Goal: Task Accomplishment & Management: Manage account settings

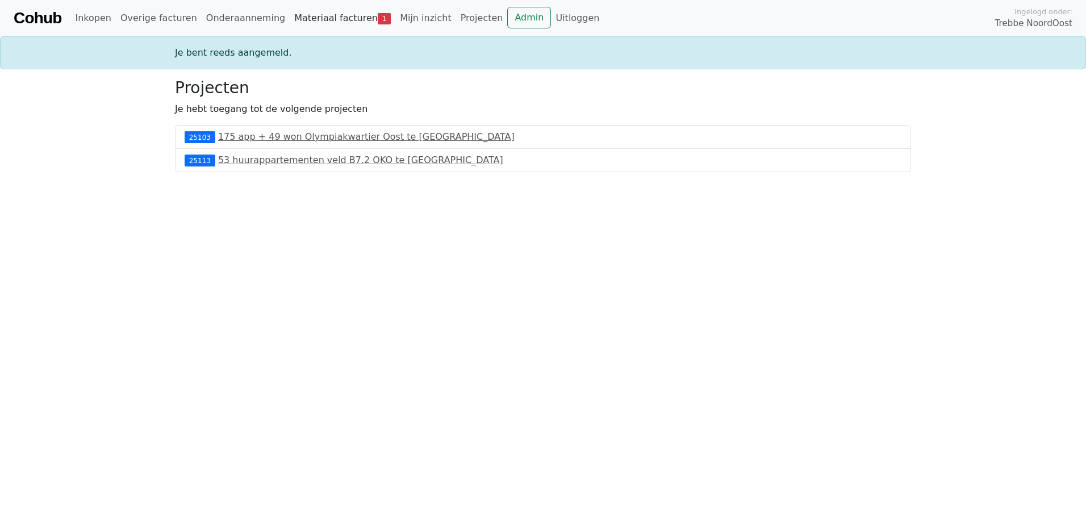
click at [331, 17] on link "Materiaal facturen 1" at bounding box center [343, 18] width 106 height 23
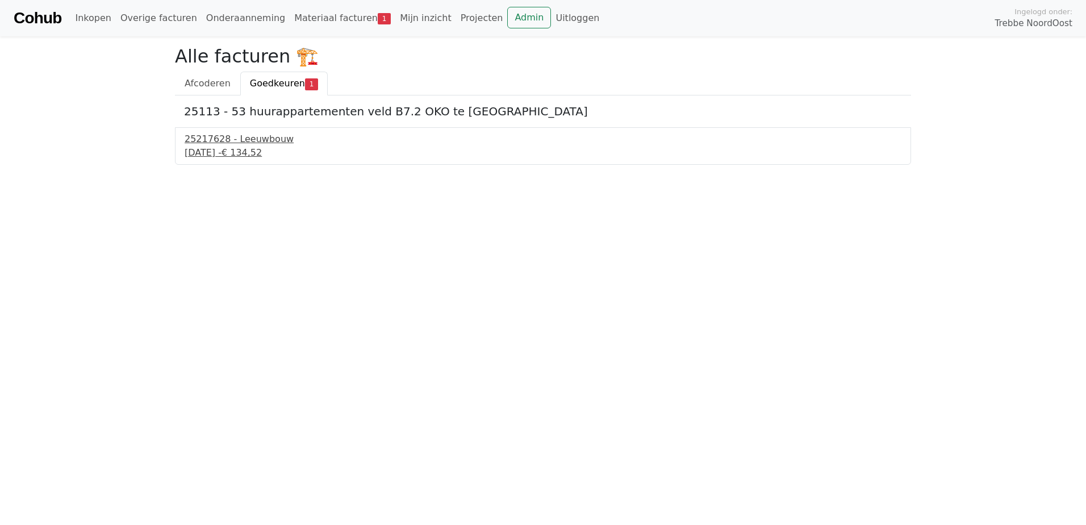
click at [232, 144] on div "25217628 - Leeuwbouw" at bounding box center [543, 139] width 717 height 14
